Goal: Communication & Community: Answer question/provide support

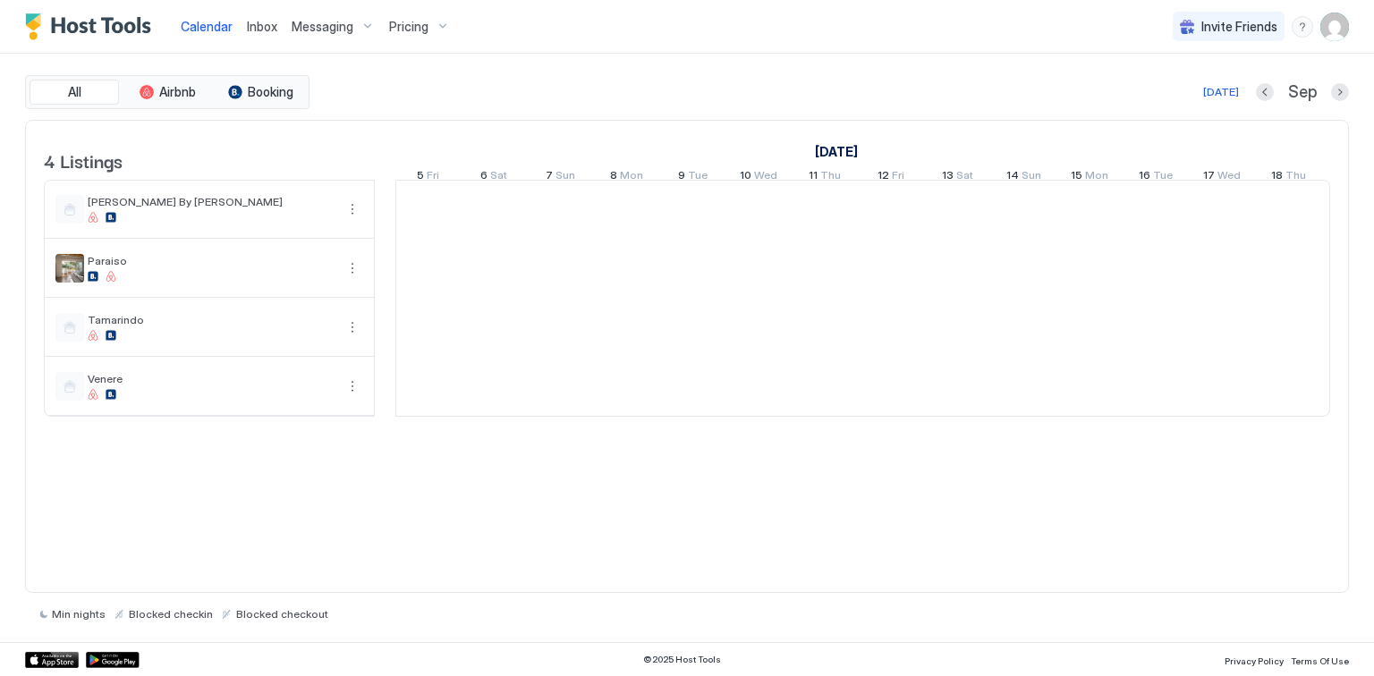
scroll to position [0, 994]
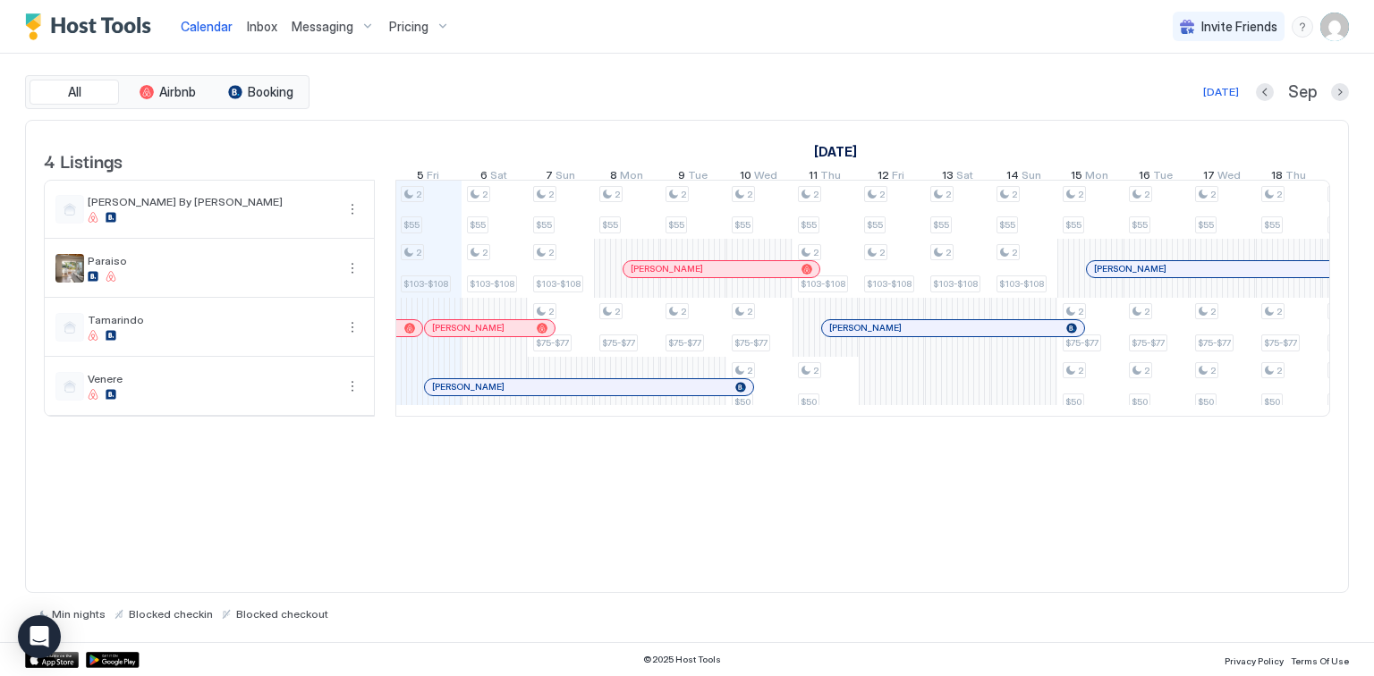
click at [259, 28] on span "Inbox" at bounding box center [262, 26] width 30 height 15
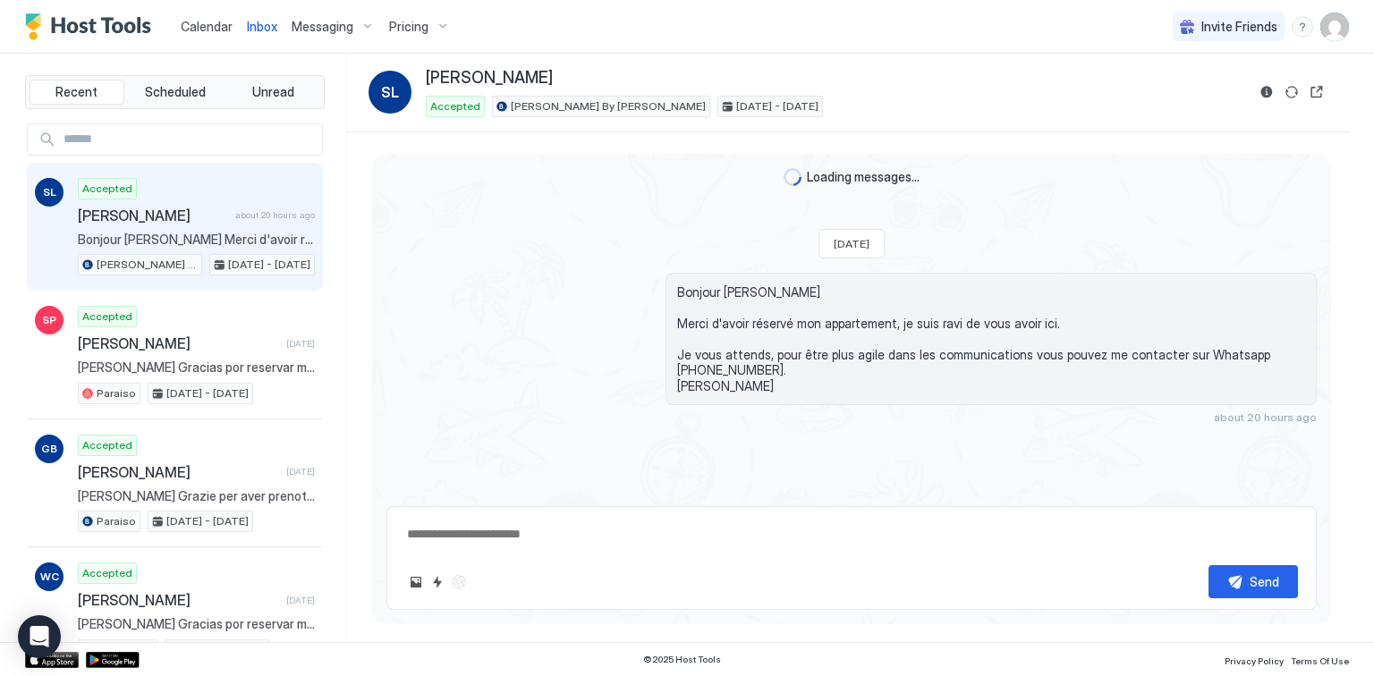
scroll to position [199, 0]
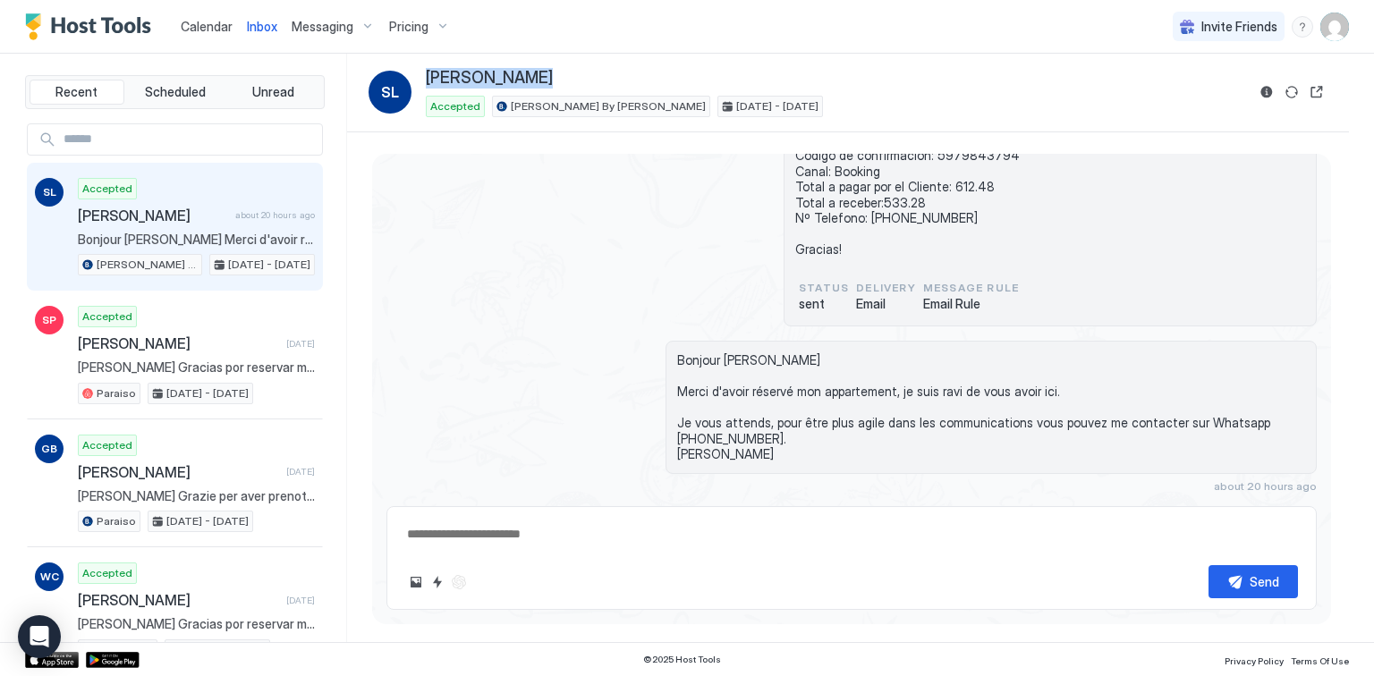
drag, startPoint x: 531, startPoint y: 80, endPoint x: 426, endPoint y: 79, distance: 105.6
click at [426, 79] on span "[PERSON_NAME]" at bounding box center [489, 78] width 127 height 21
copy span "[PERSON_NAME]"
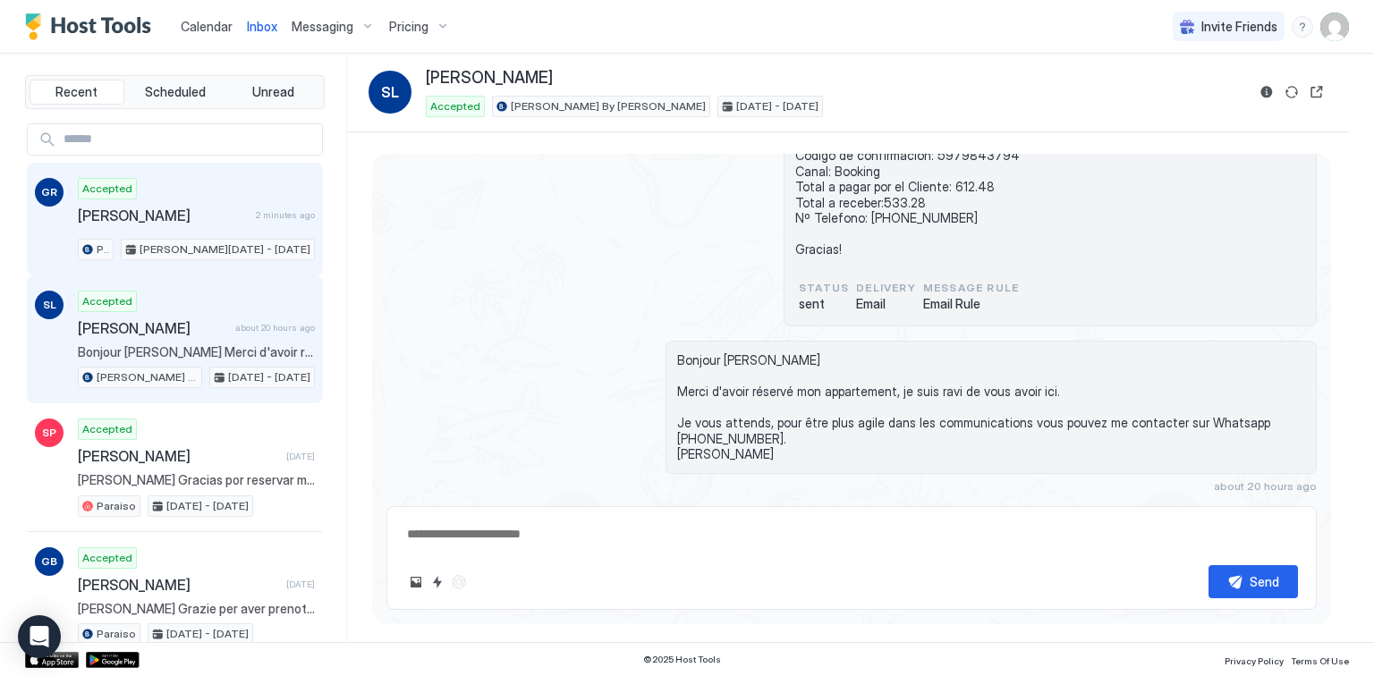
click at [200, 219] on span "[PERSON_NAME]" at bounding box center [163, 216] width 171 height 18
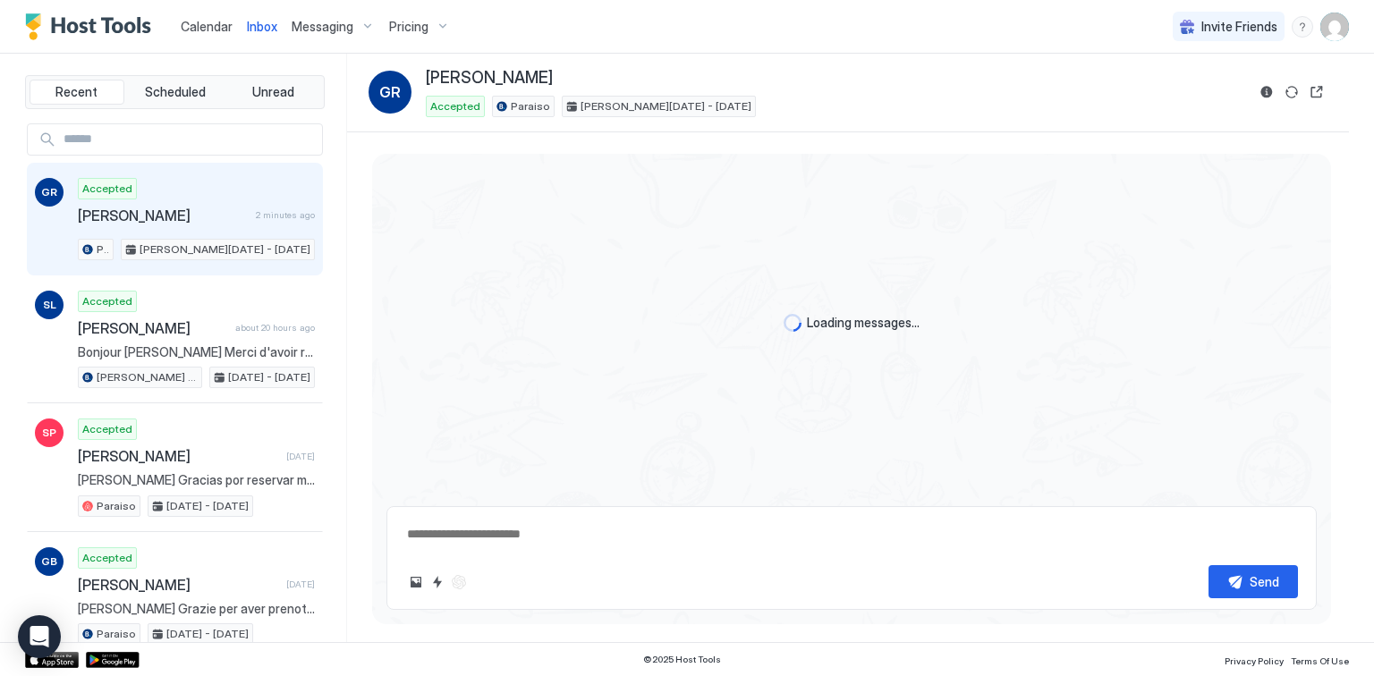
scroll to position [36, 0]
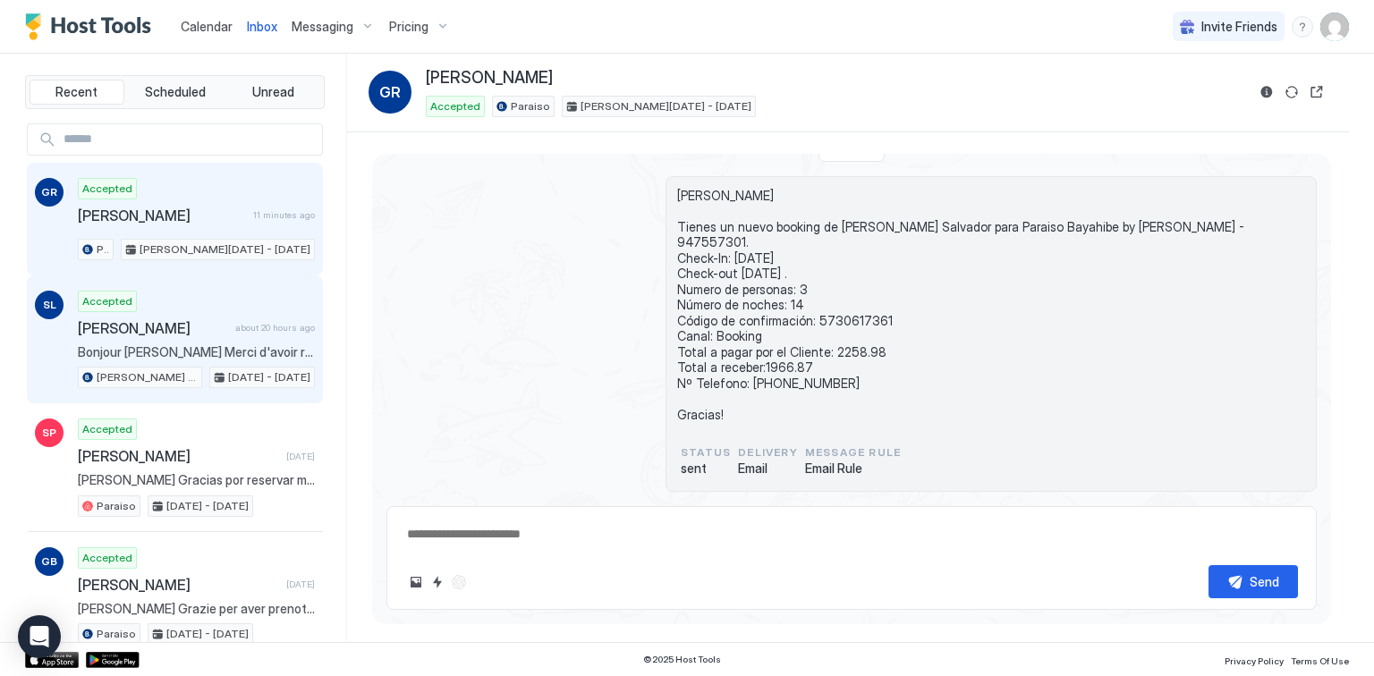
type textarea "*"
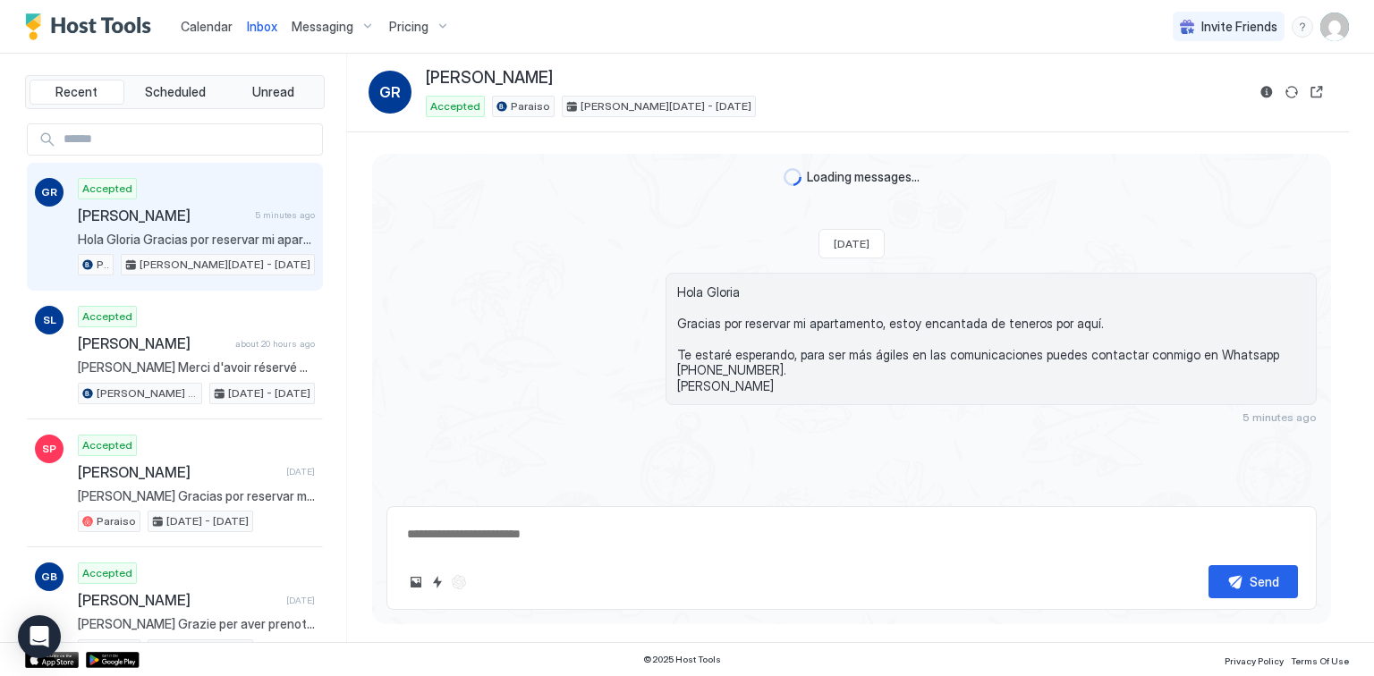
scroll to position [217, 0]
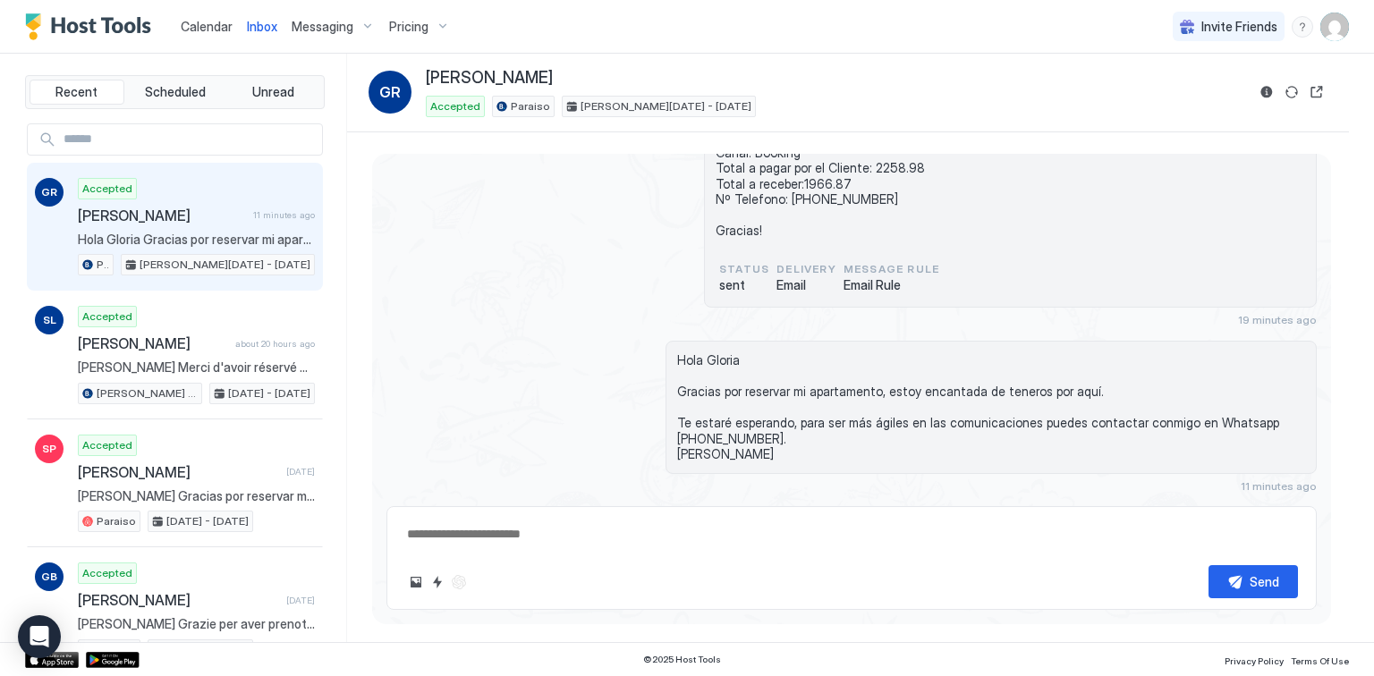
type textarea "*"
